Goal: Communication & Community: Answer question/provide support

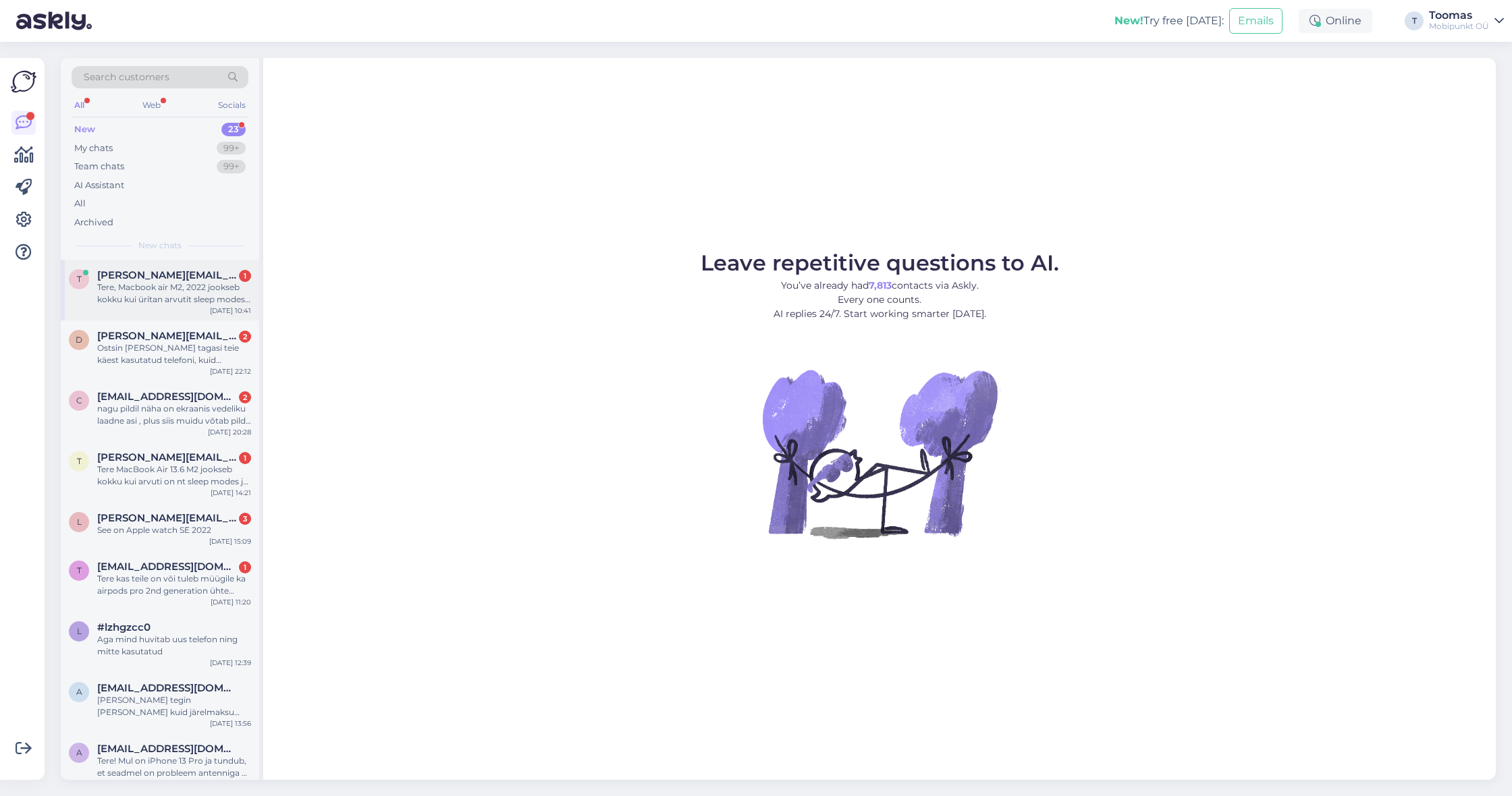
click at [183, 277] on span "[PERSON_NAME][EMAIL_ADDRESS][DOMAIN_NAME]" at bounding box center [167, 275] width 140 height 12
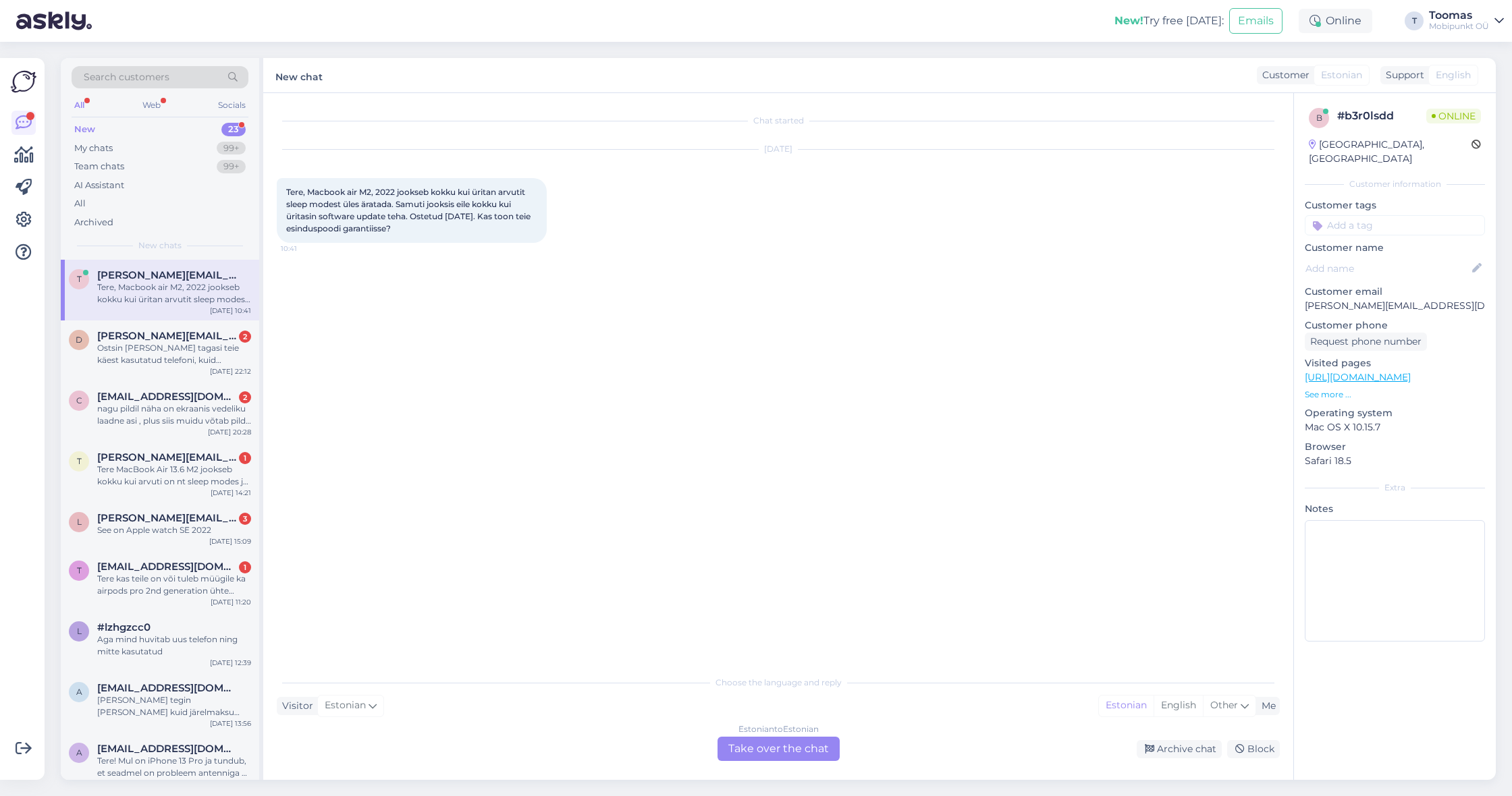
click at [762, 741] on div "Estonian to Estonian Take over the chat" at bounding box center [778, 749] width 122 height 24
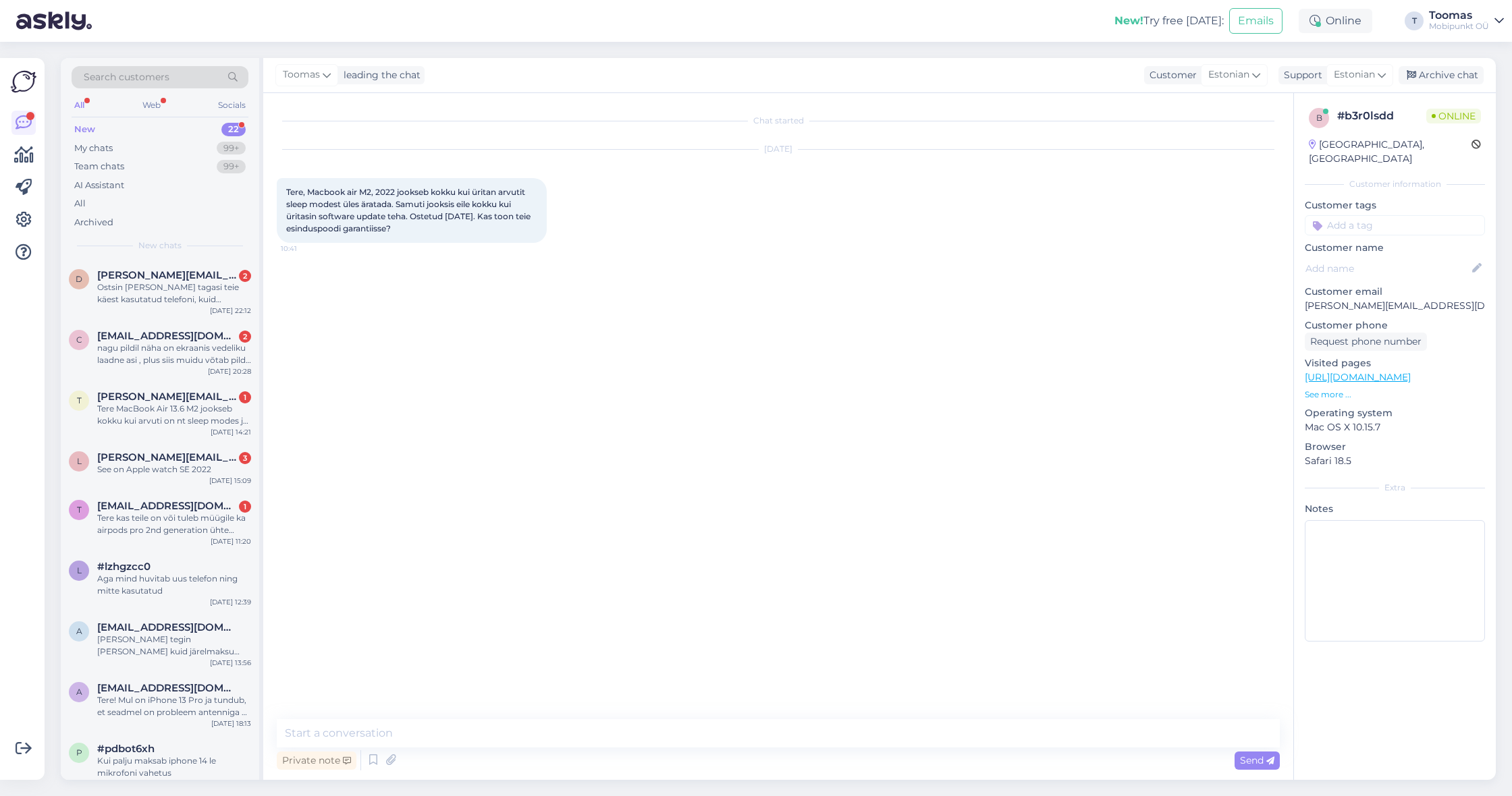
click at [762, 741] on textarea at bounding box center [778, 734] width 1003 height 29
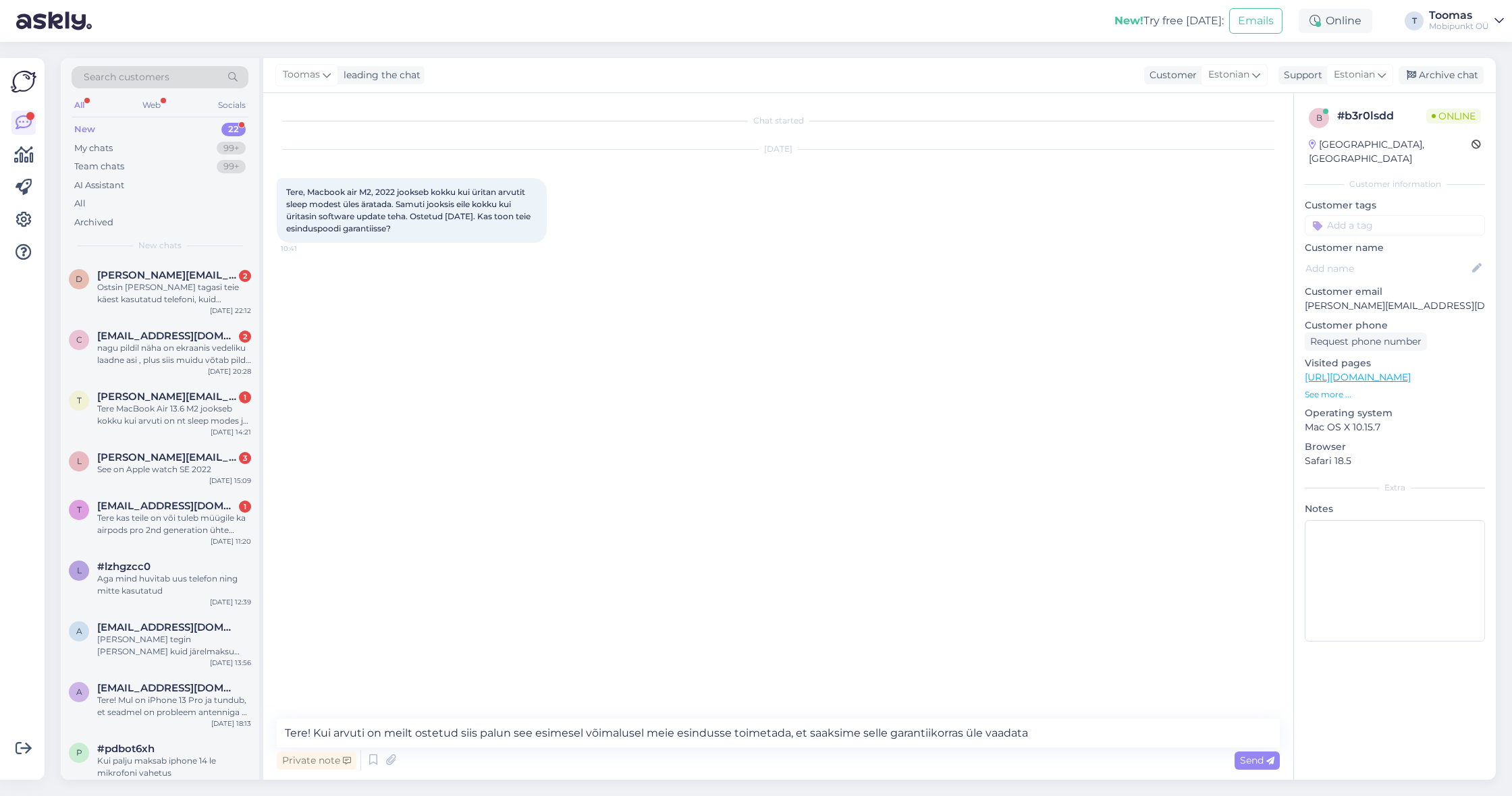
type textarea "Tere! Kui arvuti on meilt ostetud siis palun see esimesel võimalusel meie esind…"
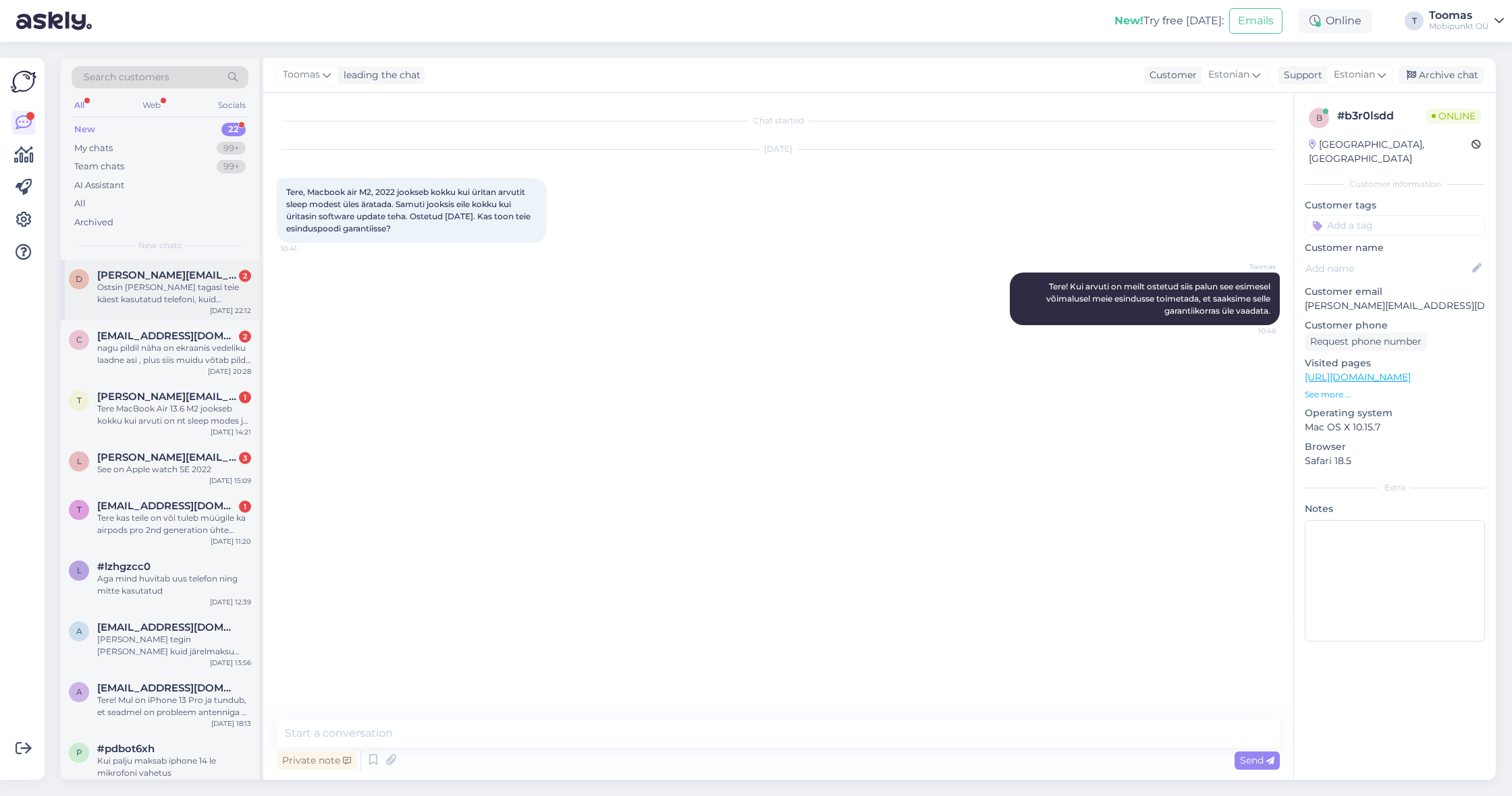
click at [207, 270] on span "[PERSON_NAME][EMAIL_ADDRESS][DOMAIN_NAME]" at bounding box center [167, 275] width 140 height 12
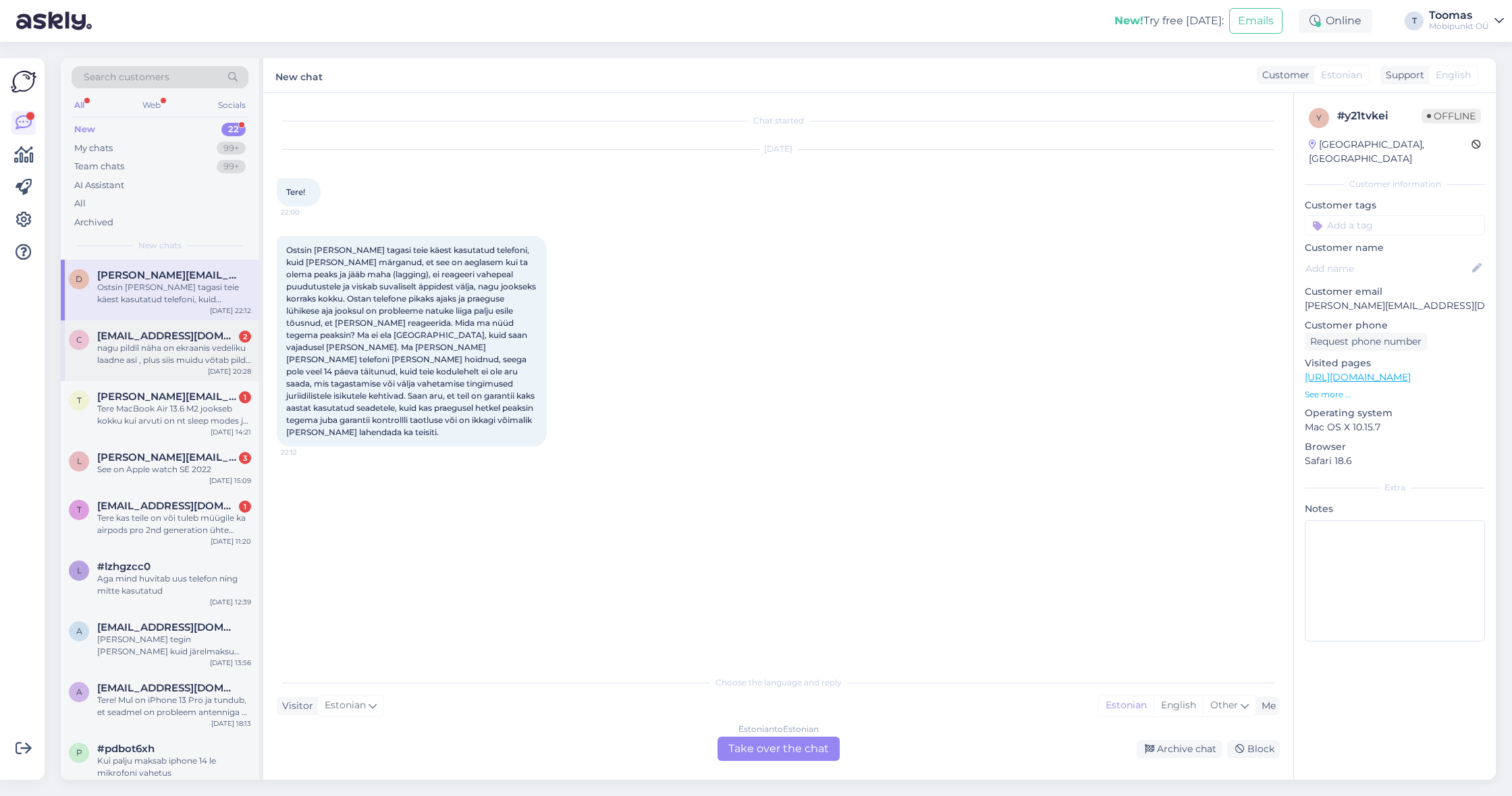
click at [159, 336] on span "[EMAIL_ADDRESS][DOMAIN_NAME]" at bounding box center [167, 336] width 140 height 12
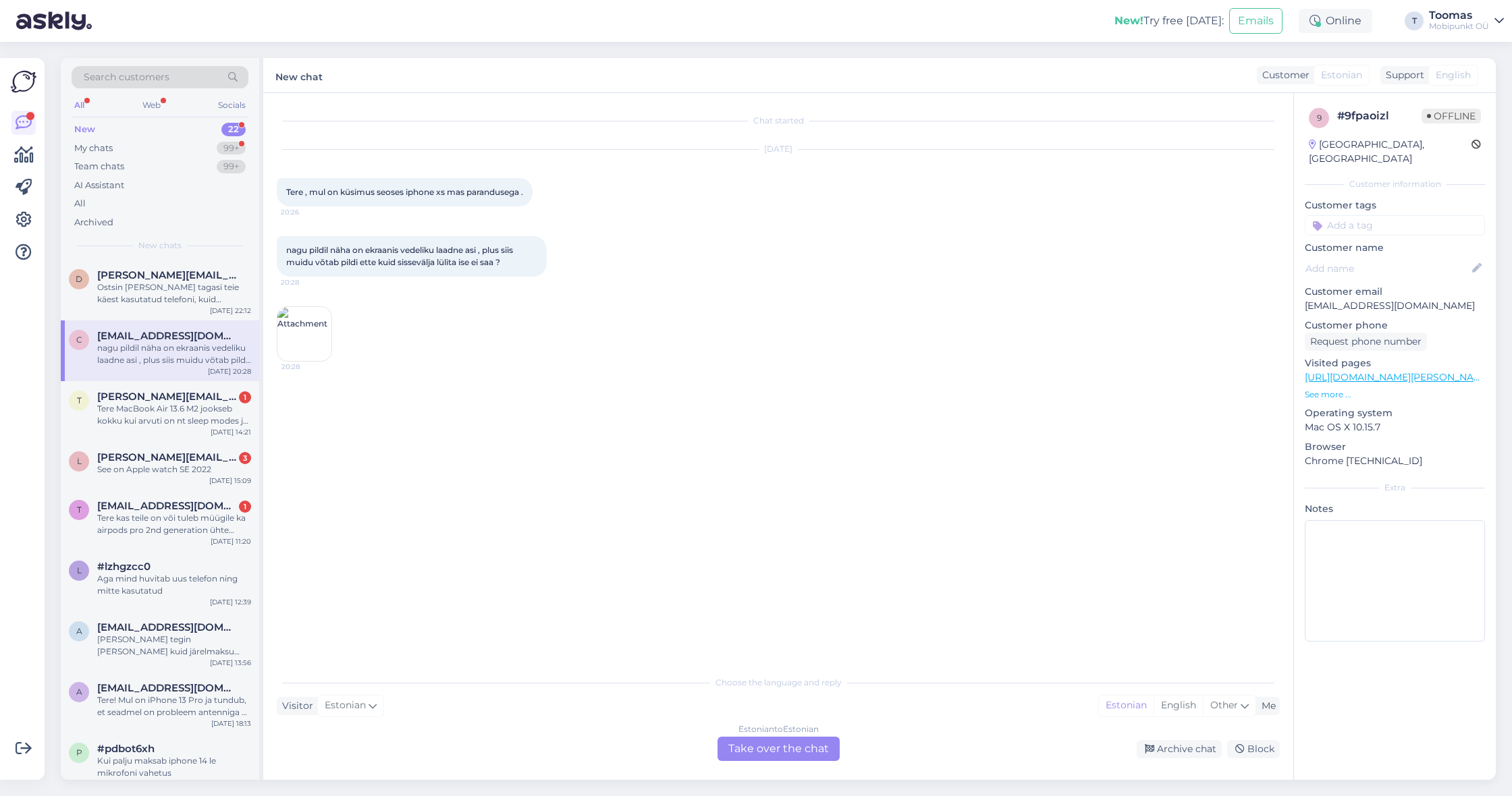
click at [317, 340] on img at bounding box center [304, 334] width 54 height 54
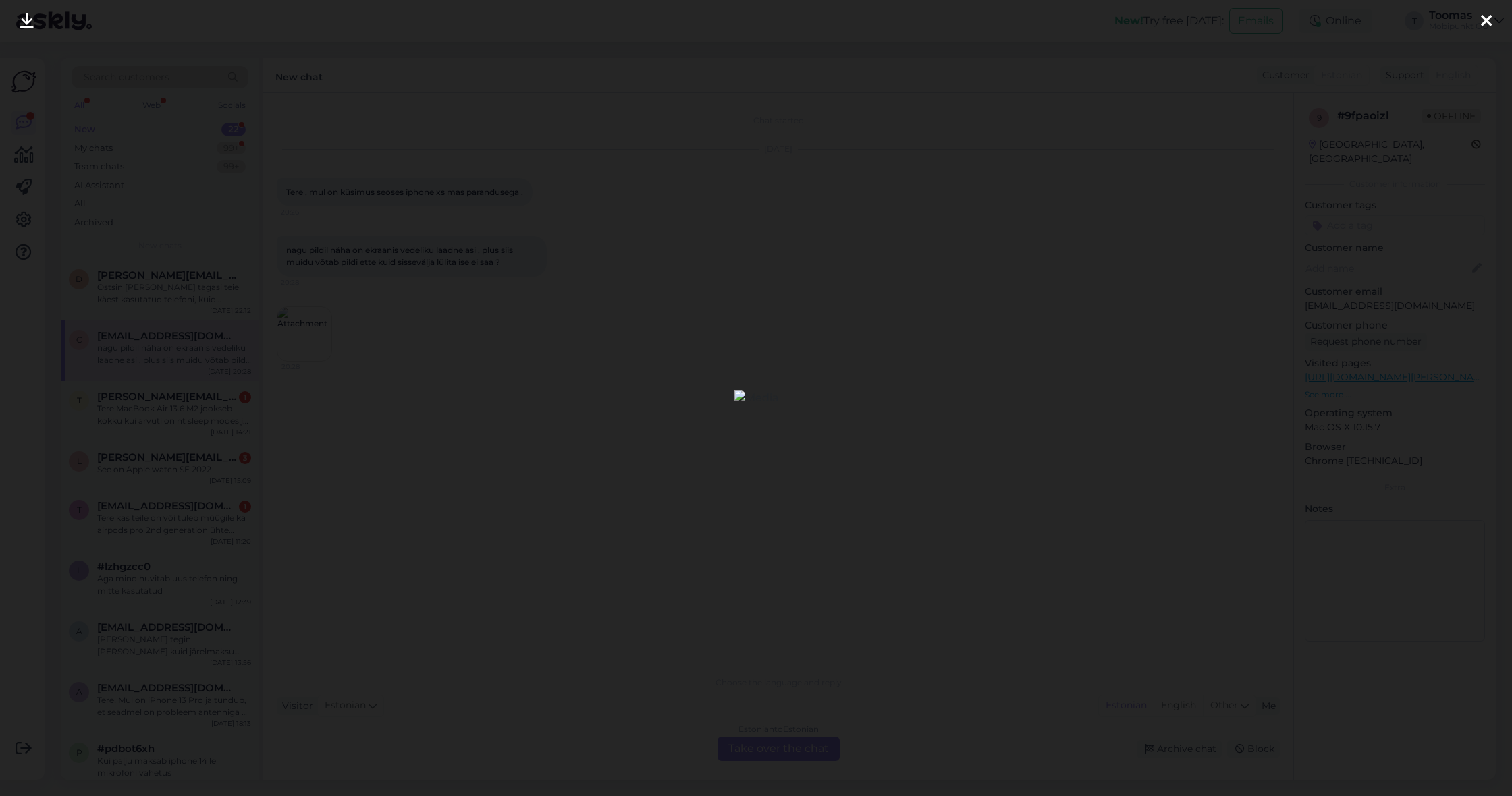
click at [376, 292] on div at bounding box center [756, 398] width 1512 height 796
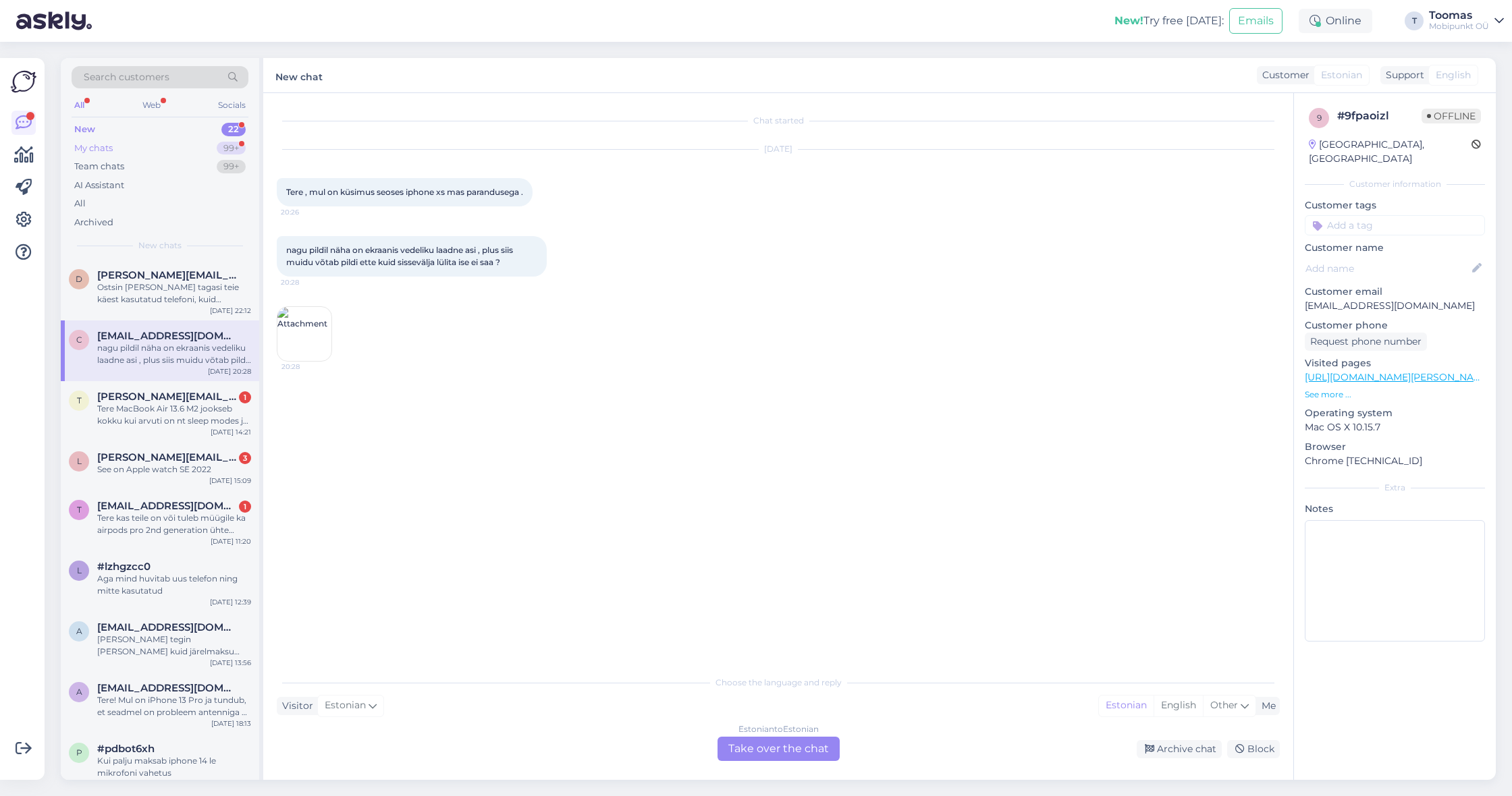
click at [222, 139] on div "My chats 99+" at bounding box center [160, 149] width 177 height 19
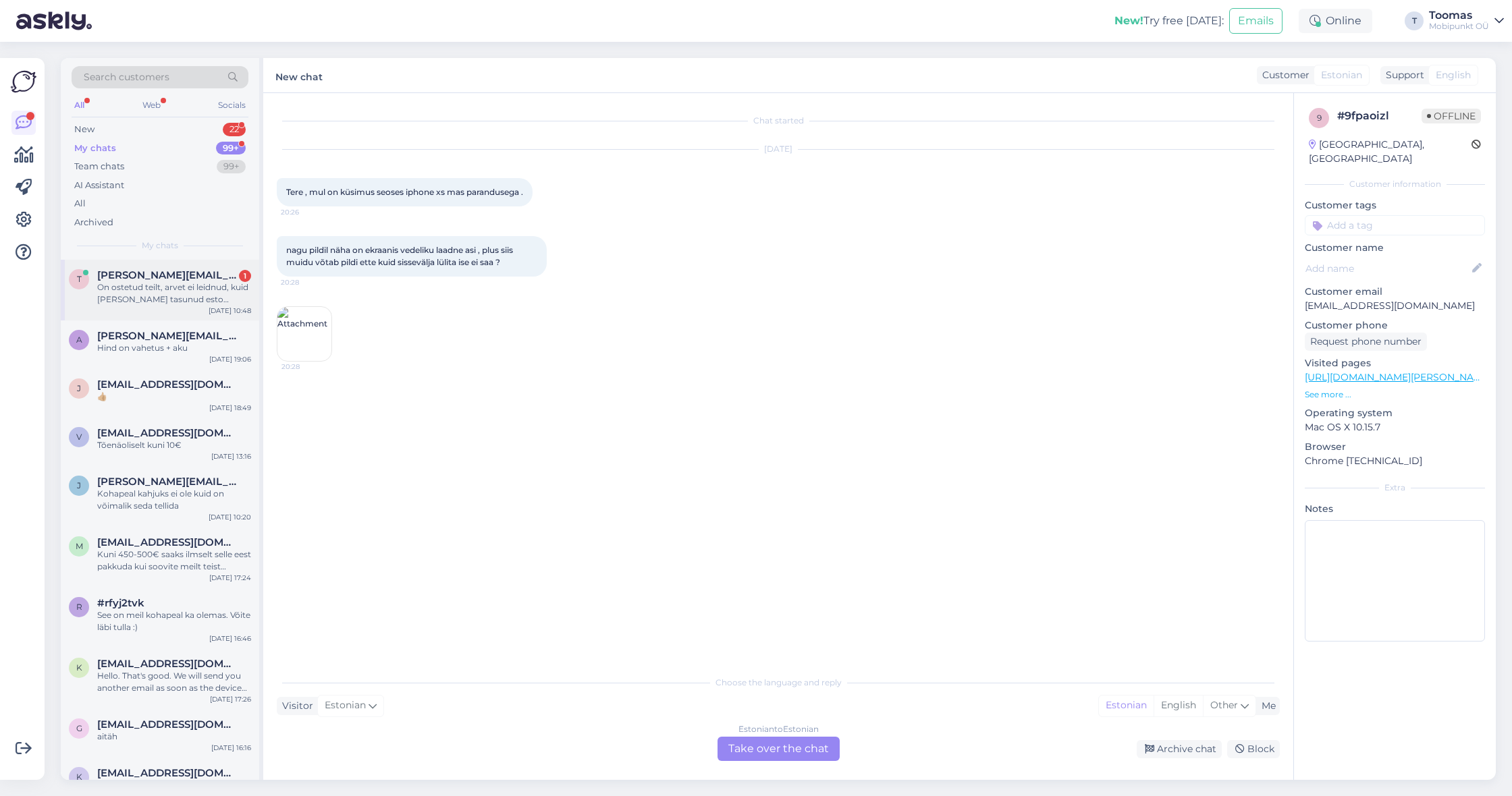
click at [210, 293] on div "On ostetud teilt, arvet ei leidnud, kuid [PERSON_NAME] tasunud esto järelmaksug…" at bounding box center [174, 294] width 154 height 24
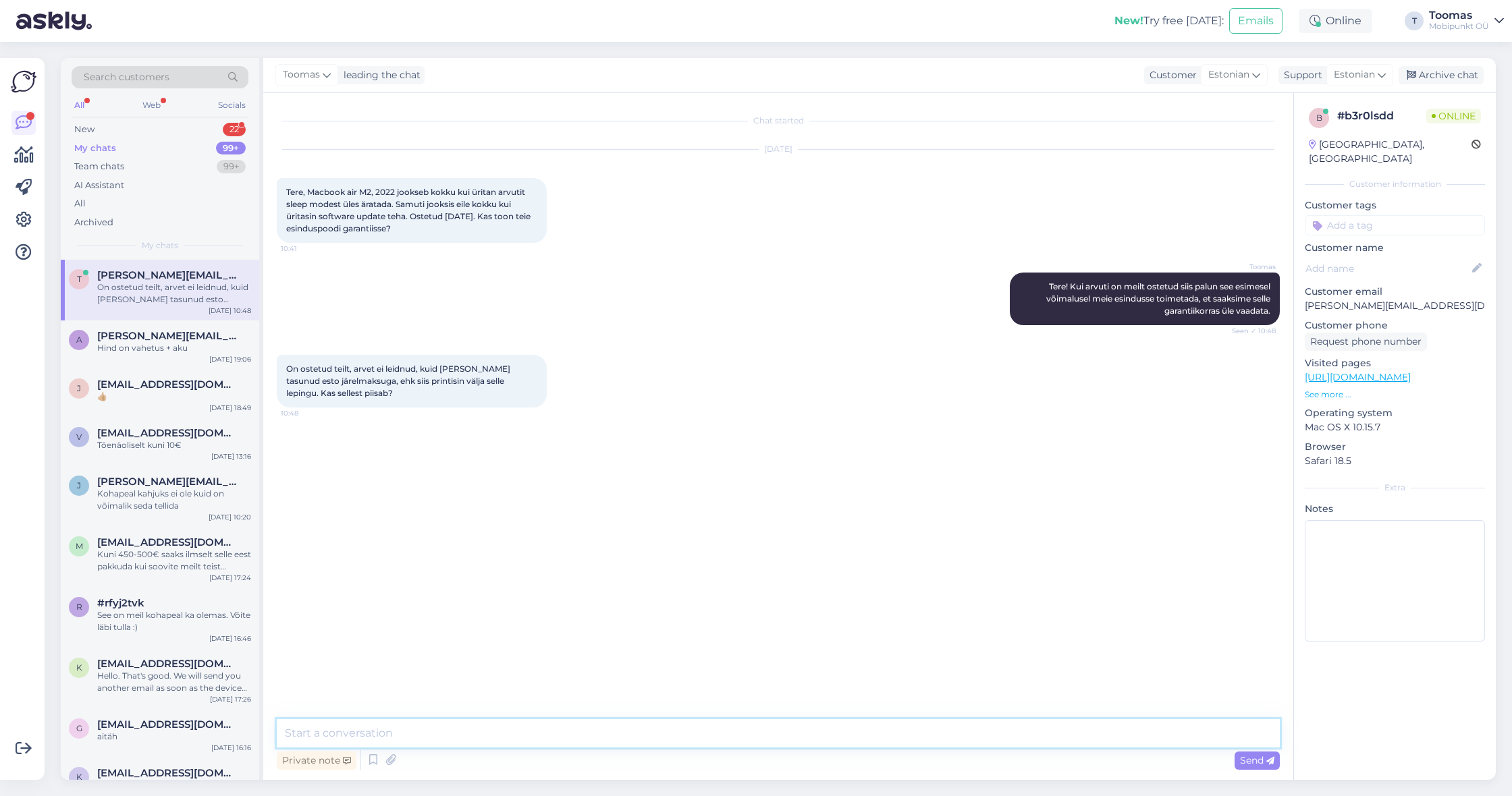
click at [443, 728] on textarea at bounding box center [778, 734] width 1003 height 29
type textarea "Ei ole leping vajalik. Usun, et leiame info [PERSON_NAME] nime või arvuti seeri…"
click at [162, 112] on div "All Web Socials" at bounding box center [160, 107] width 177 height 21
click at [115, 140] on div "My chats 99+" at bounding box center [160, 149] width 177 height 19
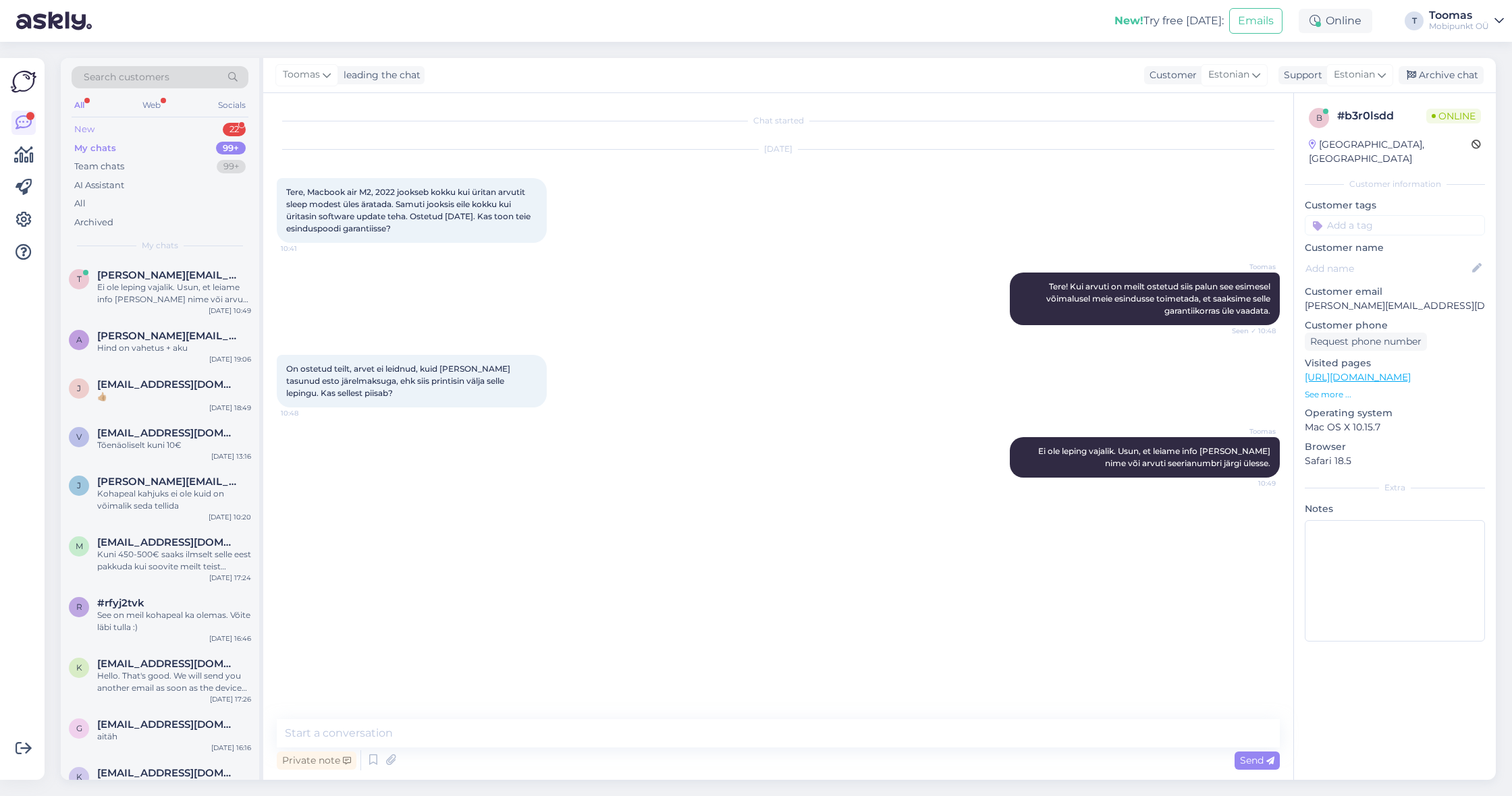
click at [120, 130] on div "New 22" at bounding box center [160, 130] width 177 height 19
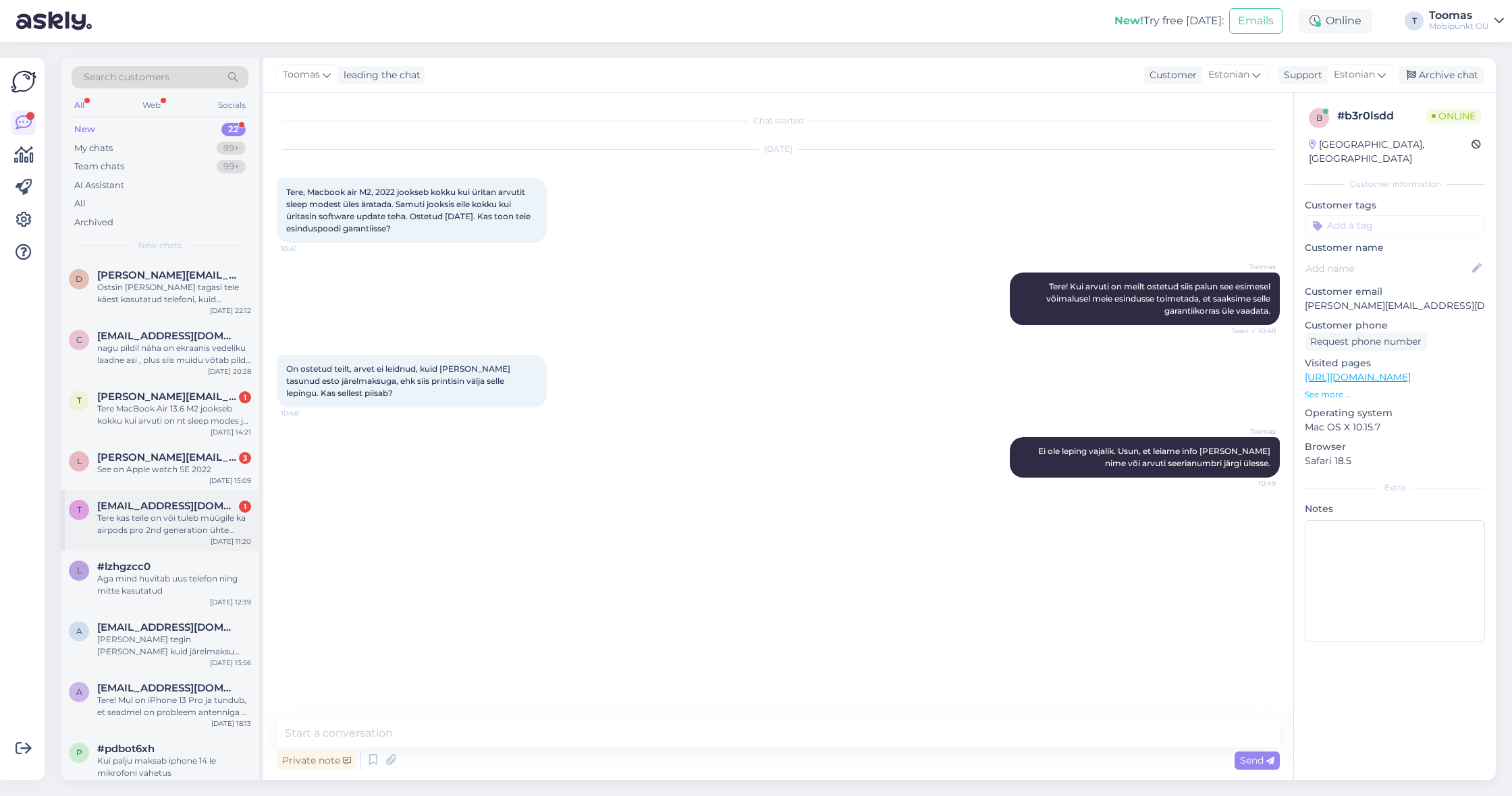
click at [237, 521] on div "Tere kas teile on või tuleb müügile ka airpods pro 2nd generation ühte poolt ai…" at bounding box center [174, 524] width 154 height 24
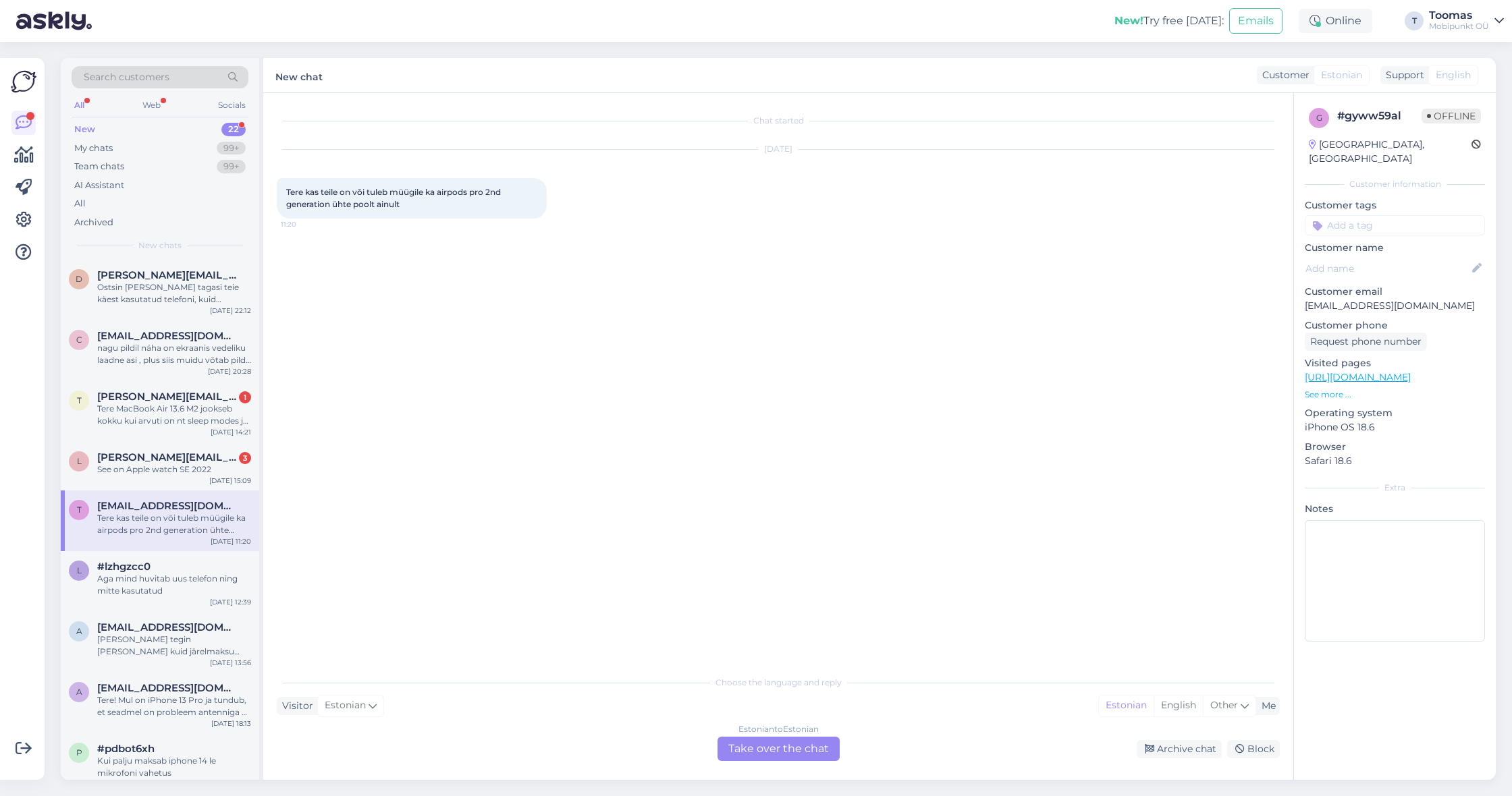
click at [765, 741] on div "Estonian to Estonian Take over the chat" at bounding box center [778, 749] width 122 height 24
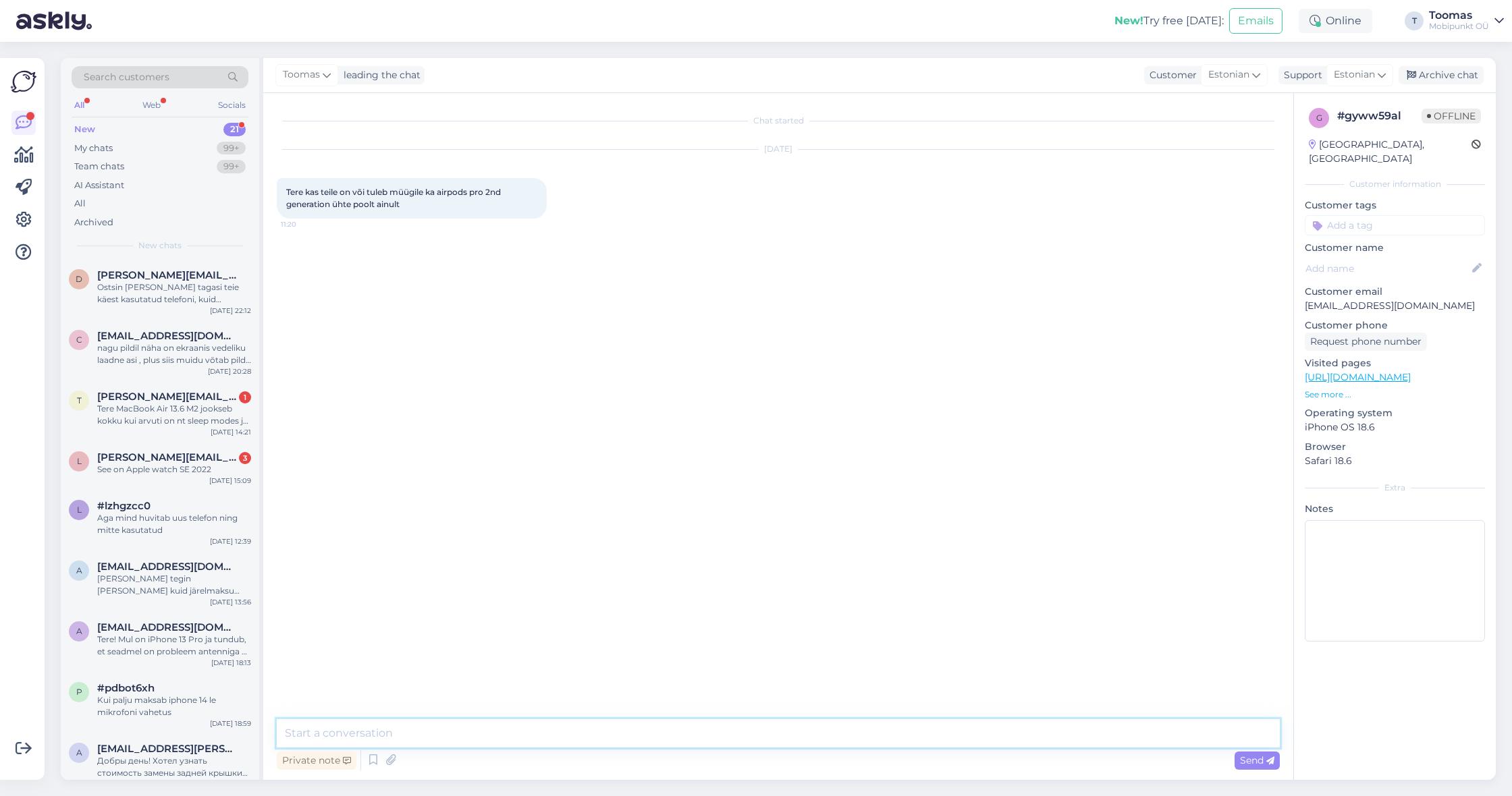
click at [762, 741] on textarea at bounding box center [778, 734] width 1003 height 29
type textarea "Tere. Praegusel momendil on [PERSON_NAME] tõenäoline, et see lähiajal müügile t…"
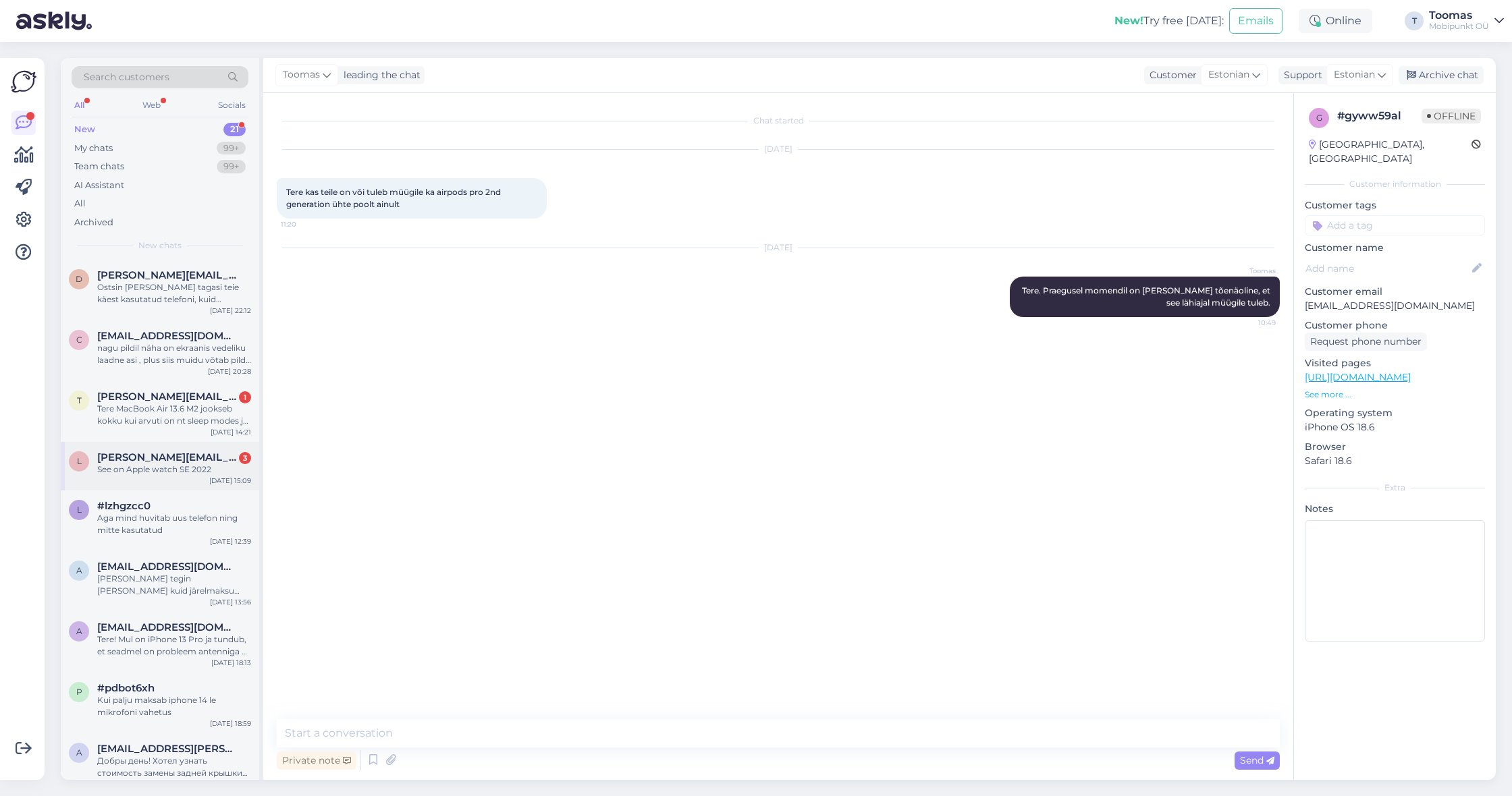
click at [224, 464] on div "See on Apple watch SE 2022" at bounding box center [174, 469] width 154 height 12
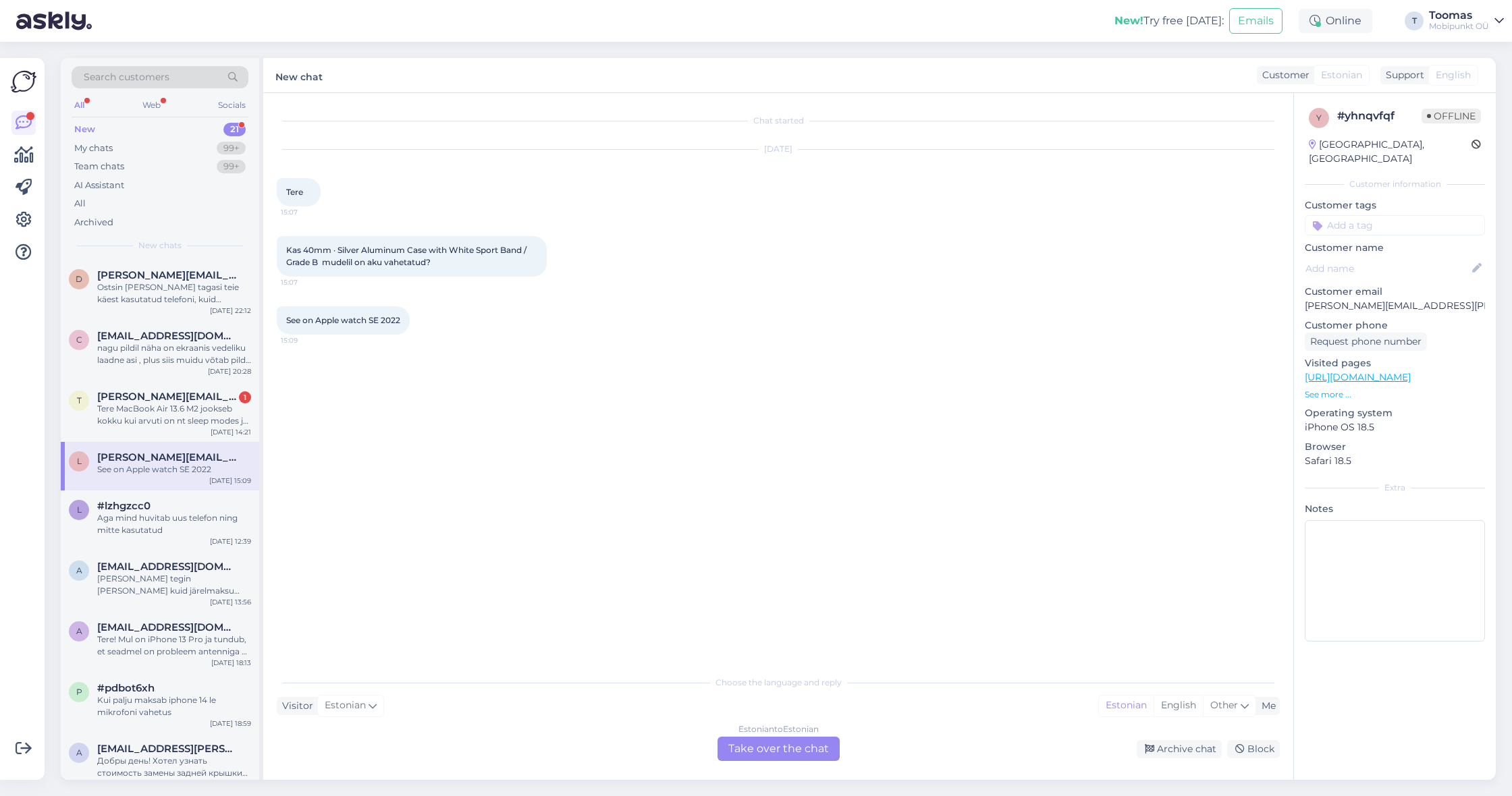
click at [785, 751] on div "Estonian to Estonian Take over the chat" at bounding box center [778, 749] width 122 height 24
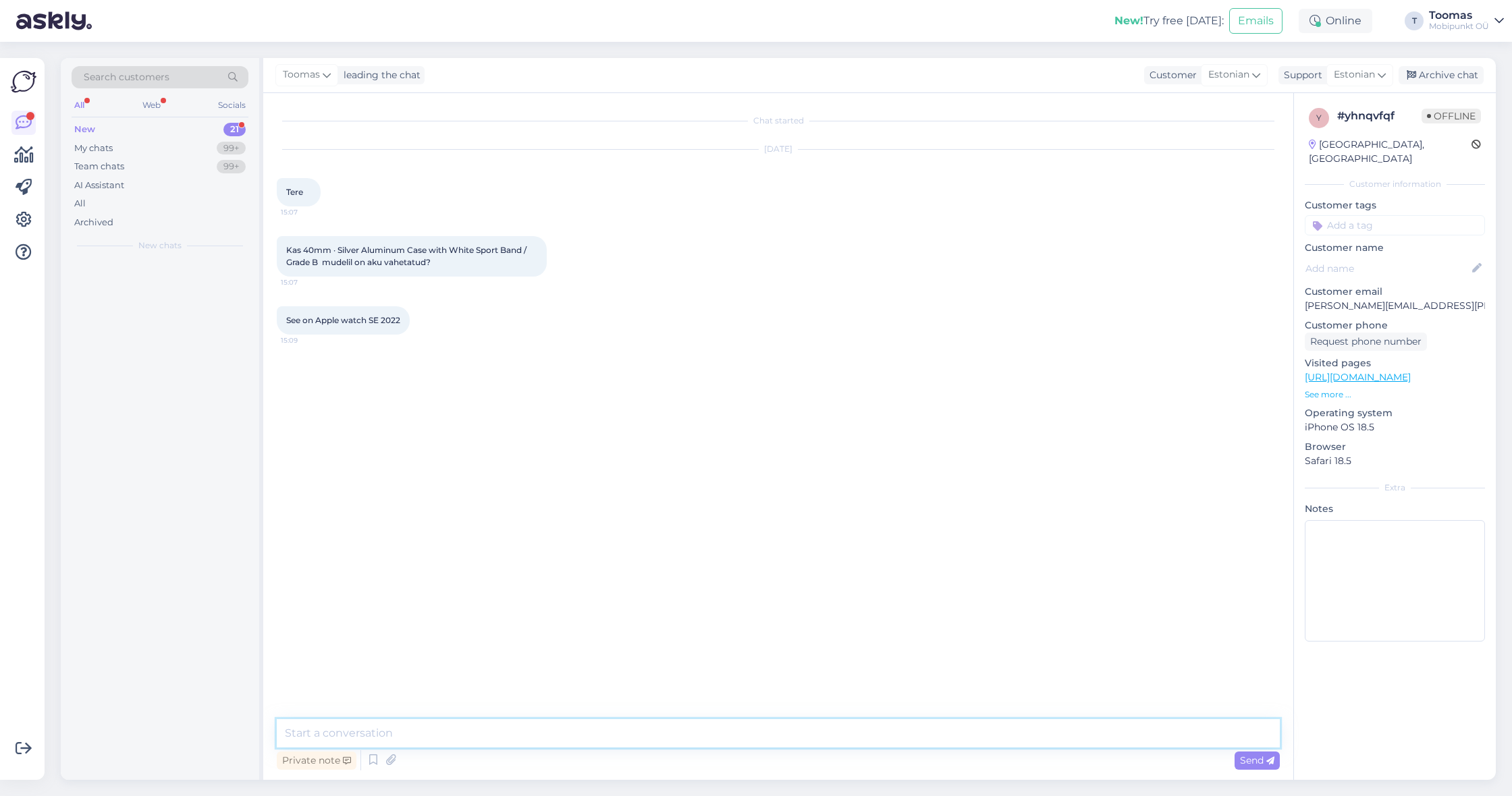
click at [785, 738] on textarea at bounding box center [778, 734] width 1003 height 29
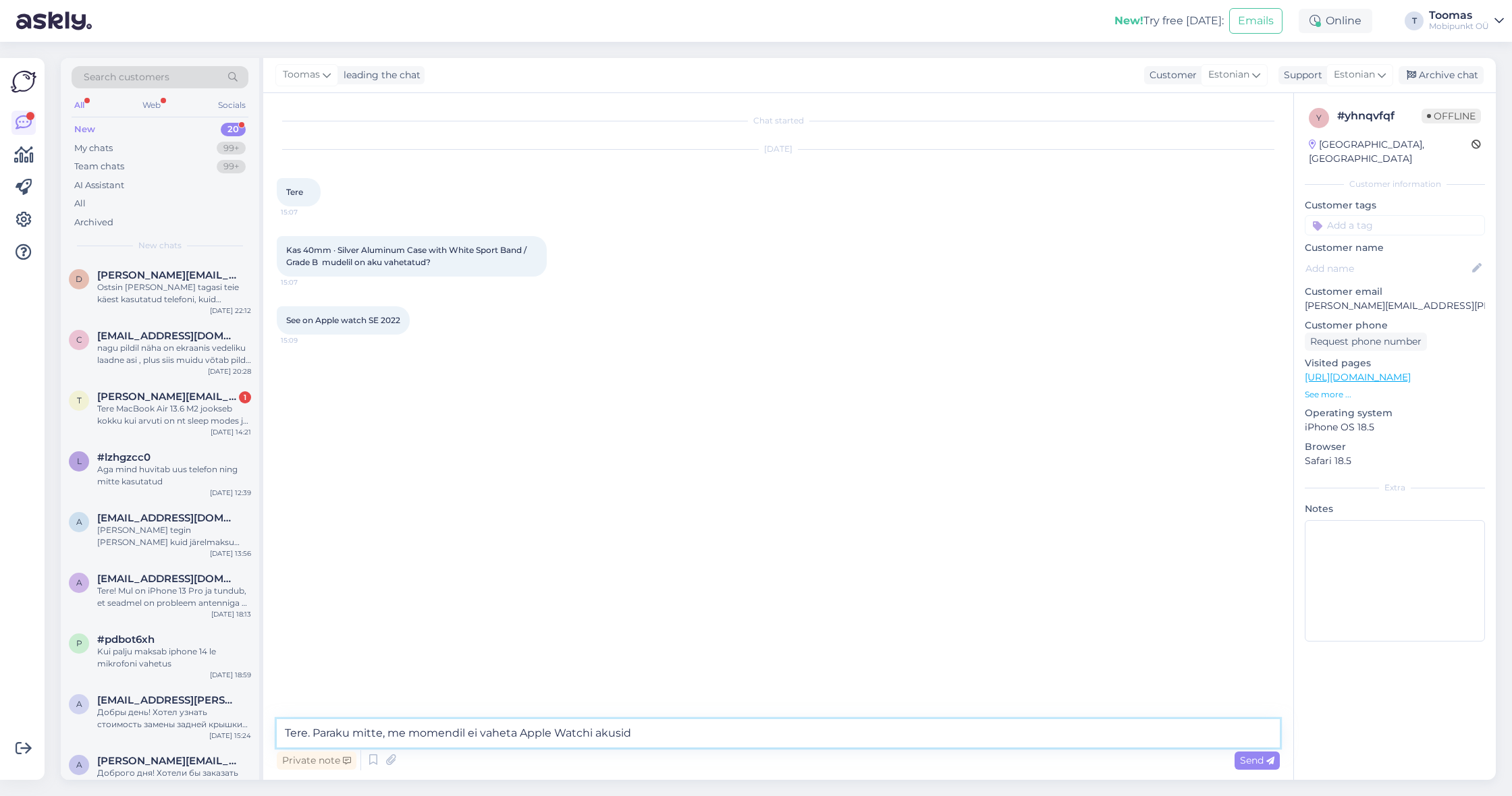
type textarea "Tere. Paraku mitte, me momendil ei vaheta Apple Watchi akusid."
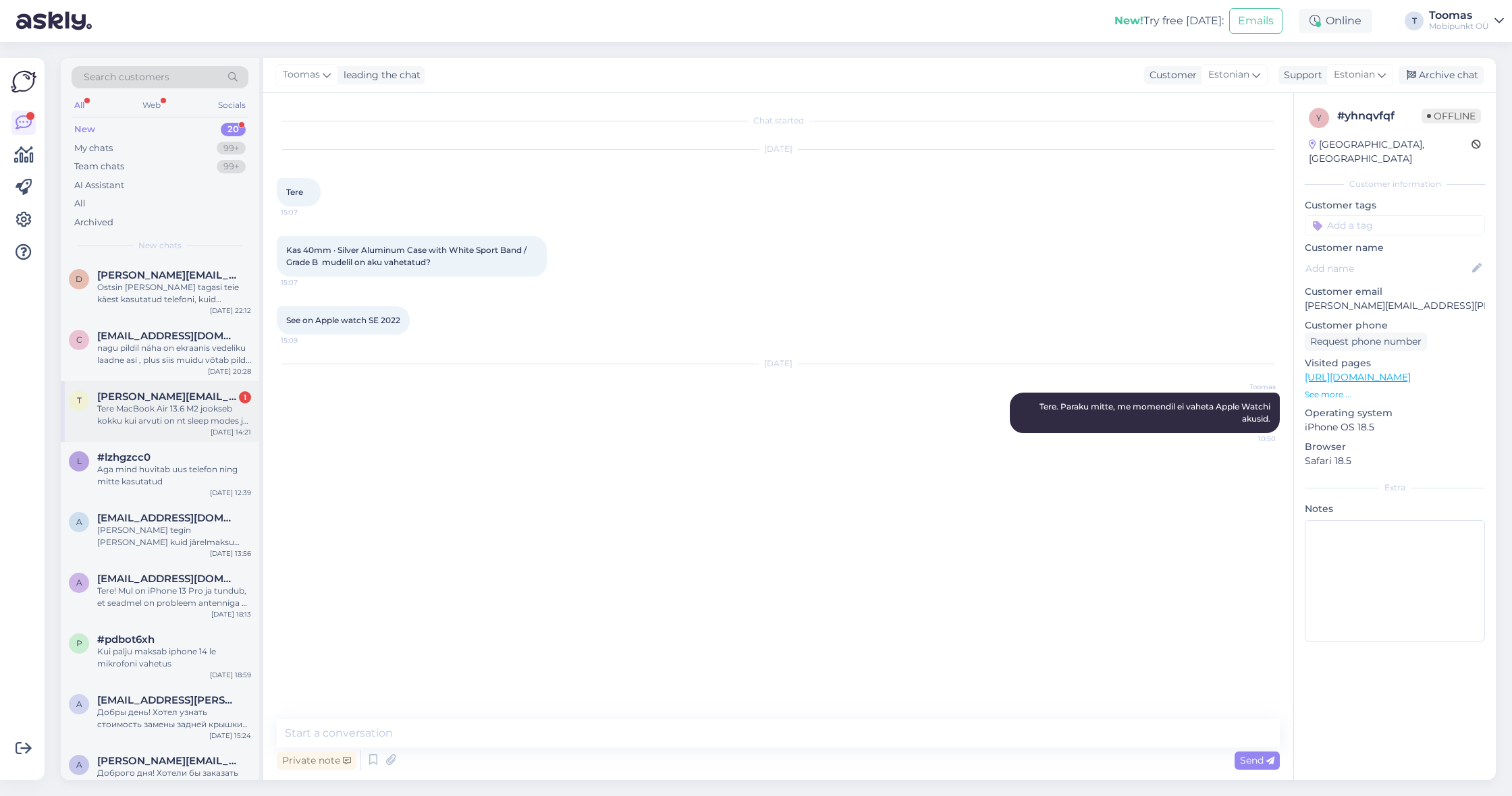
click at [240, 430] on div "[DATE] 14:21" at bounding box center [230, 432] width 41 height 10
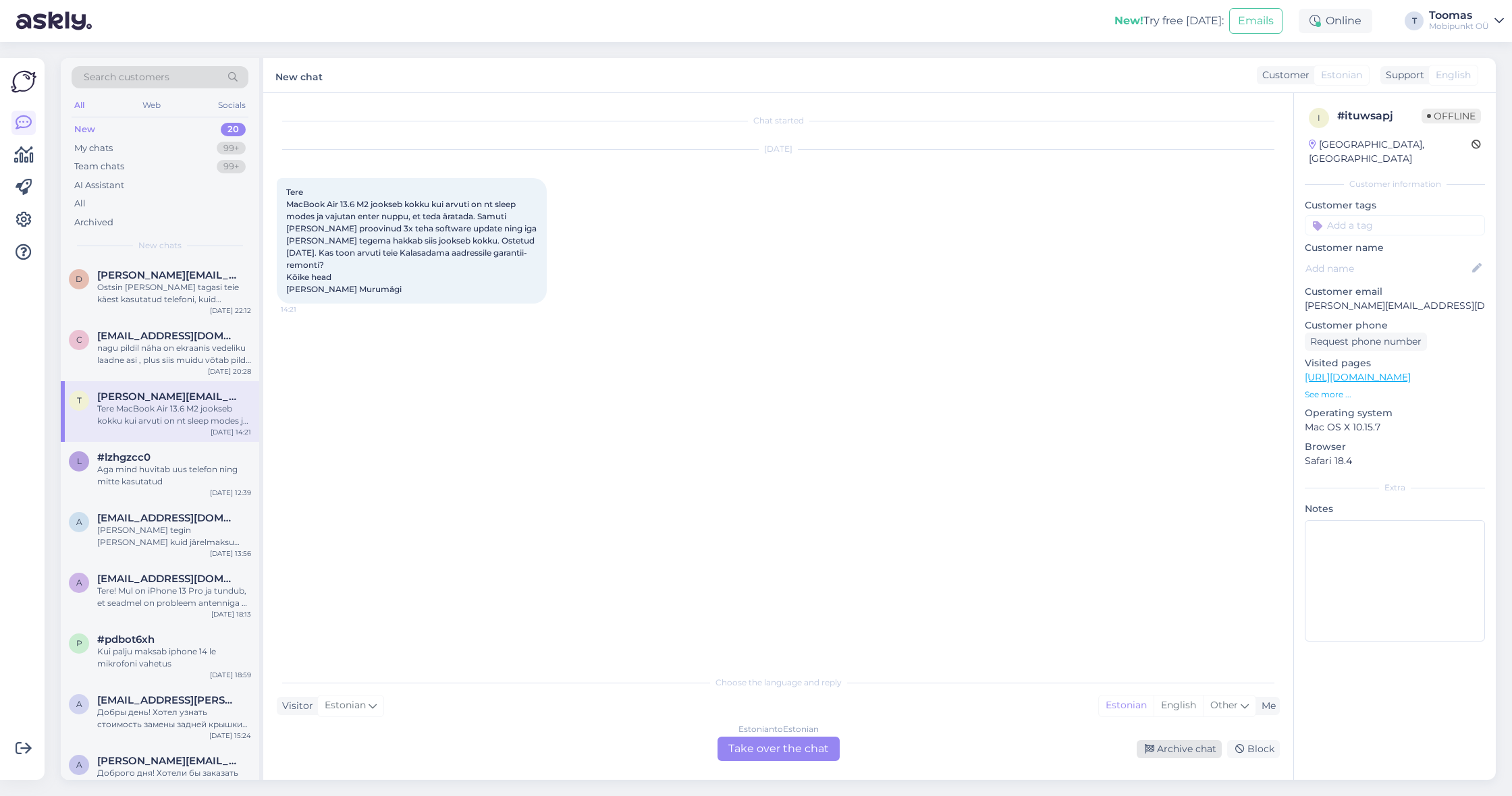
click at [1180, 744] on div "Archive chat" at bounding box center [1179, 749] width 85 height 18
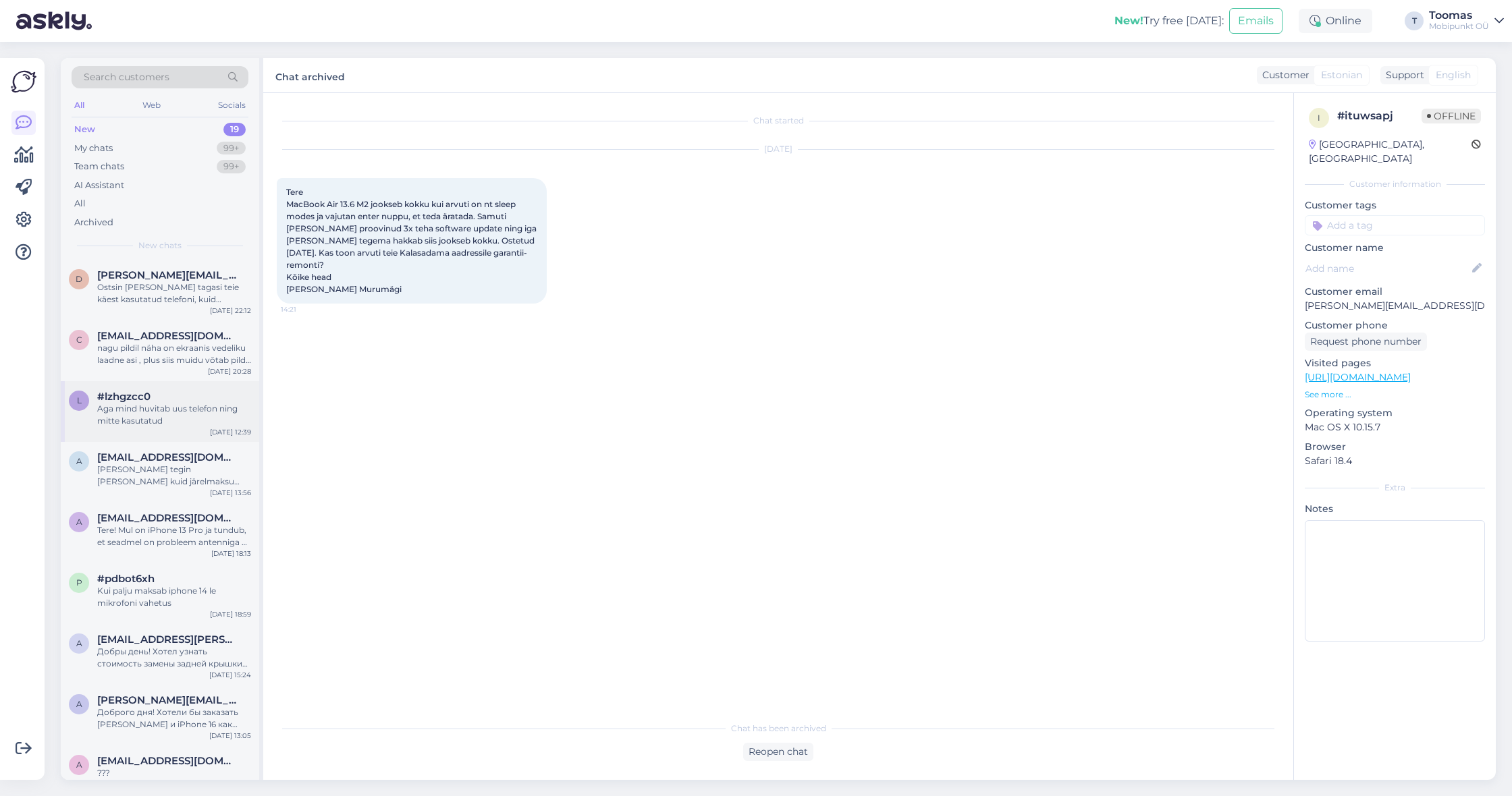
click at [192, 406] on div "Aga mind huvitab uus telefon ning mitte kasutatud" at bounding box center [174, 415] width 154 height 24
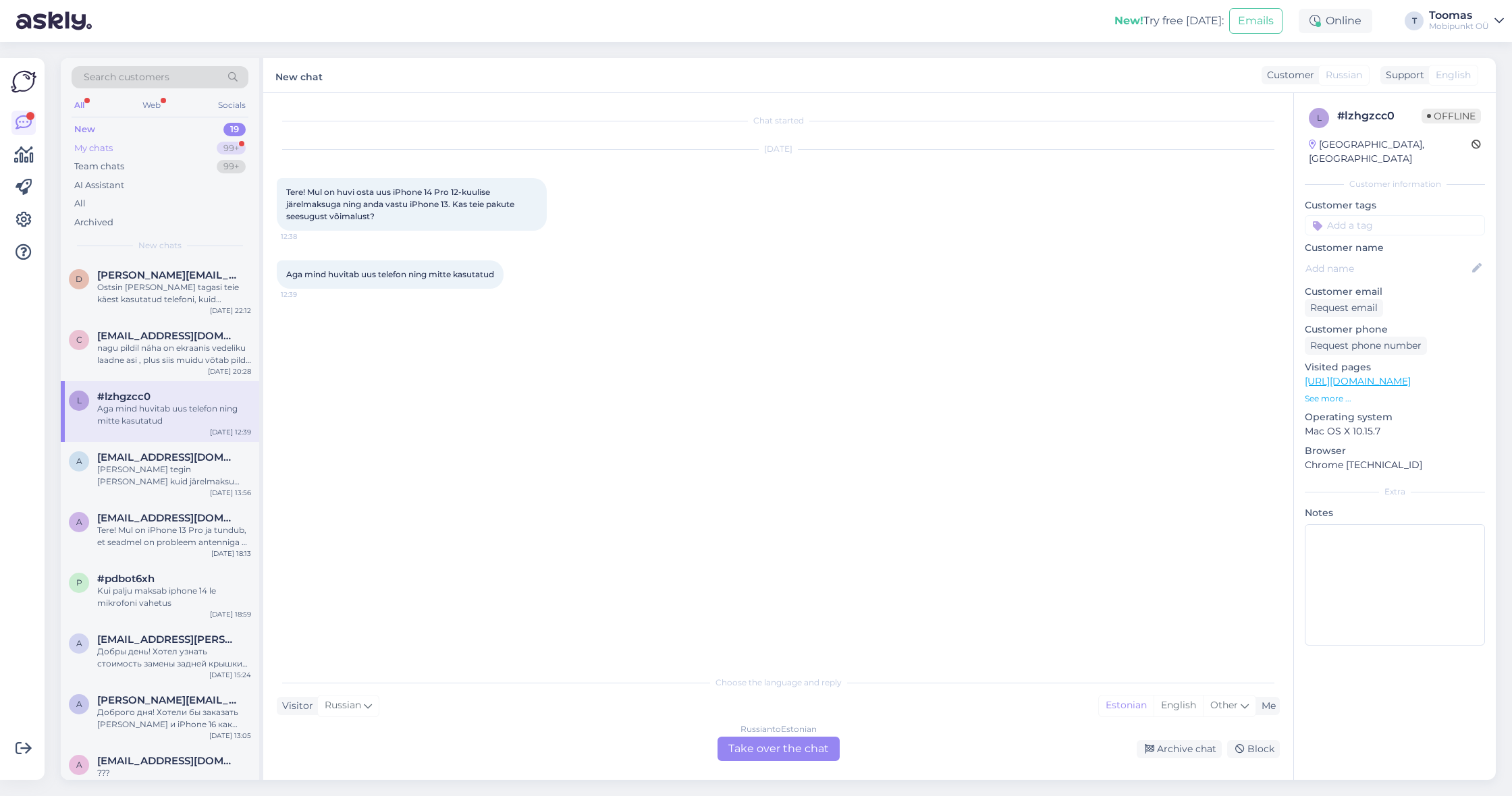
click at [218, 152] on div "99+" at bounding box center [231, 149] width 29 height 14
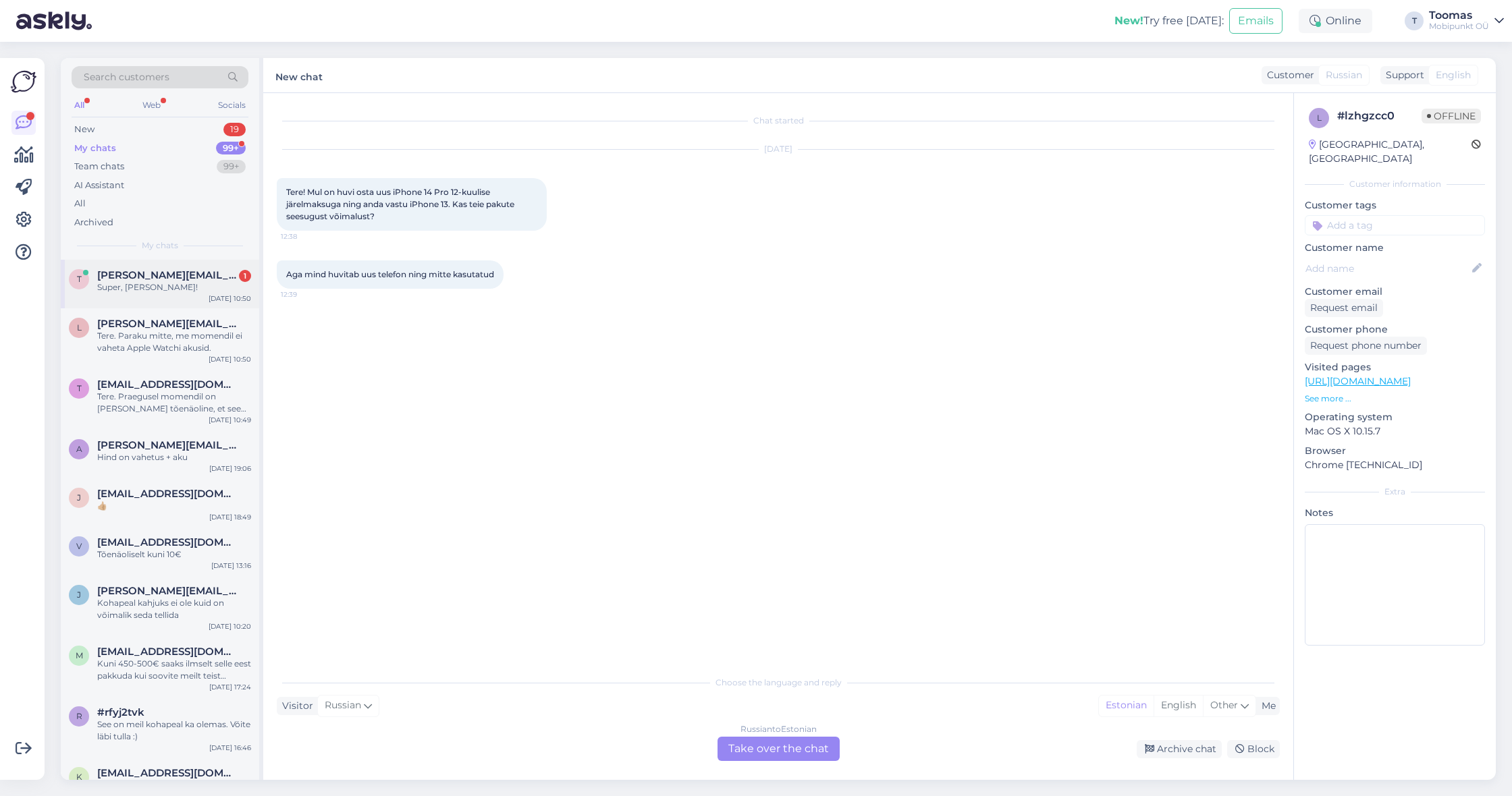
click at [203, 292] on div "t [PERSON_NAME][EMAIL_ADDRESS][DOMAIN_NAME] 1 Super, [PERSON_NAME]! [DATE] 10:50" at bounding box center [159, 284] width 198 height 49
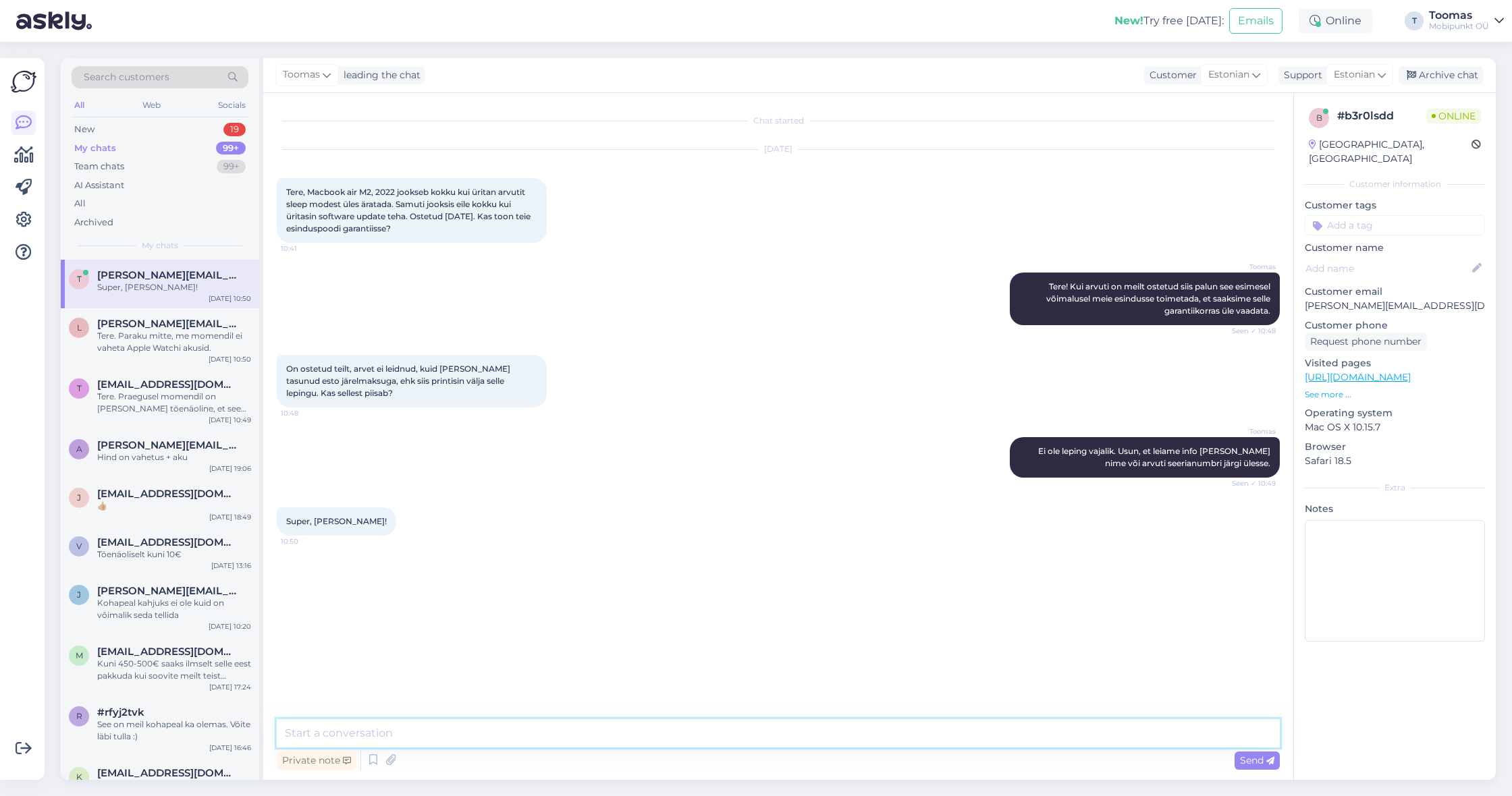
click at [571, 738] on textarea at bounding box center [778, 734] width 1003 height 29
type textarea "T"
type textarea "Teeme nii! Jääme Teid ootama"
